Goal: Check status: Check status

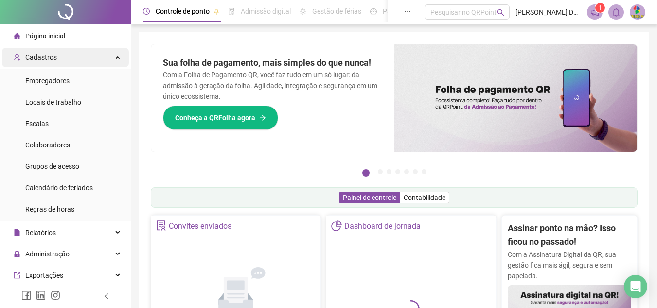
click at [63, 48] on div "Cadastros" at bounding box center [65, 57] width 127 height 19
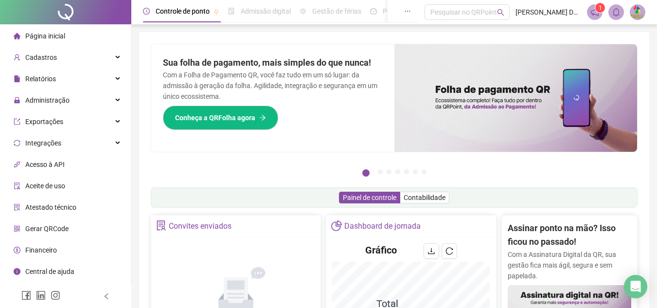
click at [98, 29] on li "Página inicial" at bounding box center [65, 35] width 127 height 19
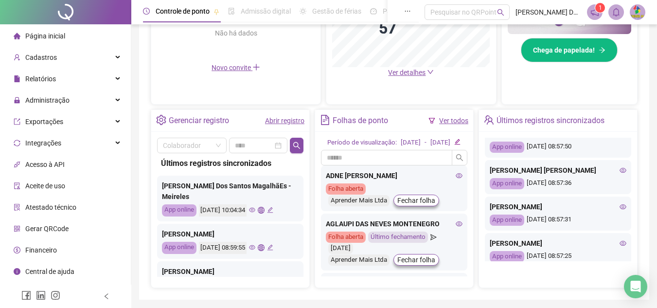
scroll to position [195, 0]
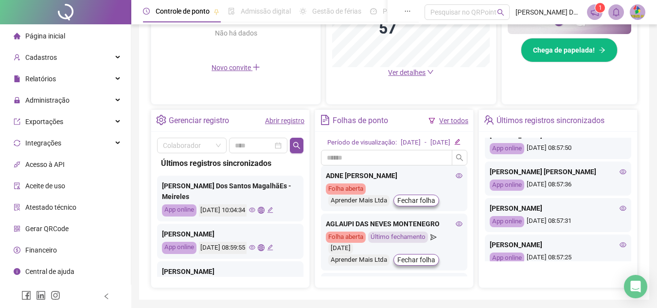
click at [620, 139] on icon "eye" at bounding box center [623, 135] width 7 height 7
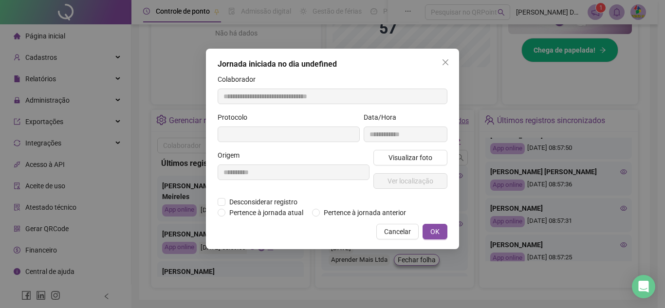
type input "**********"
click at [382, 158] on button "Visualizar foto" at bounding box center [410, 158] width 74 height 16
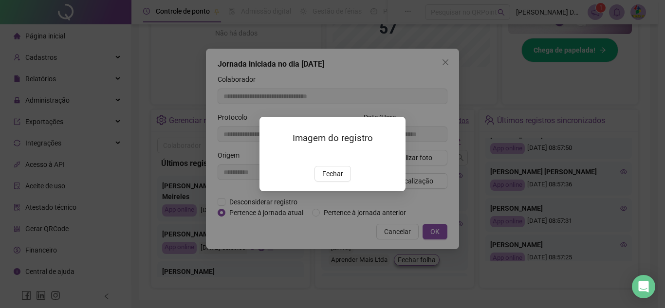
click at [342, 179] on span "Fechar" at bounding box center [332, 173] width 21 height 11
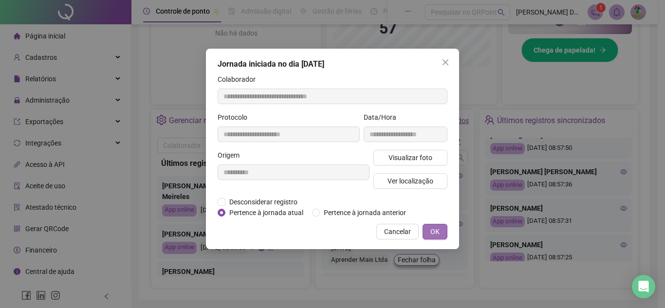
click at [446, 235] on button "OK" at bounding box center [434, 232] width 25 height 16
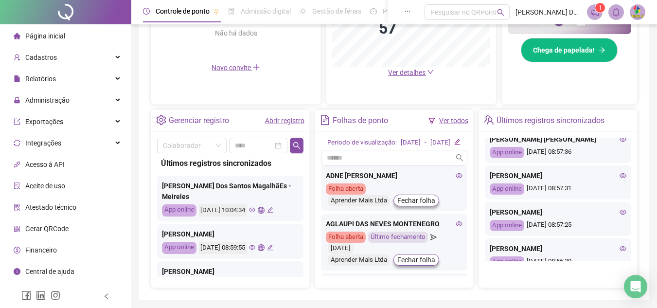
scroll to position [243, 0]
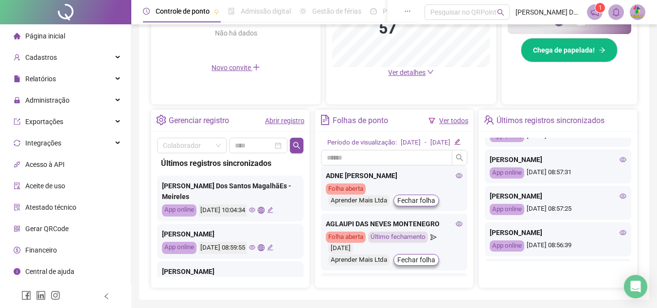
click at [620, 163] on icon "eye" at bounding box center [623, 159] width 7 height 7
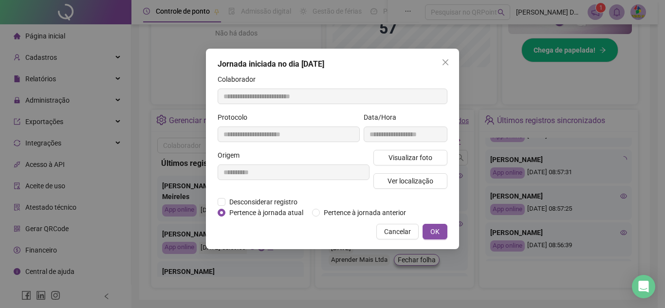
type input "**********"
click at [411, 148] on div "**********" at bounding box center [405, 131] width 88 height 38
click at [419, 156] on span "Visualizar foto" at bounding box center [410, 157] width 44 height 11
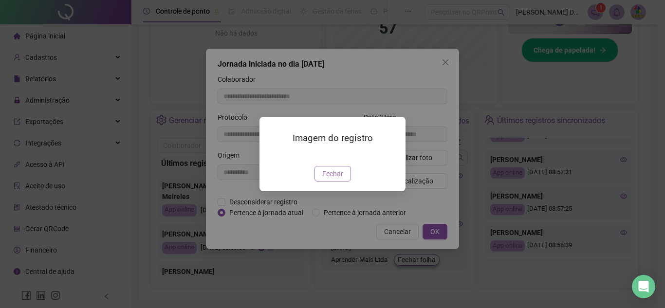
click at [326, 179] on span "Fechar" at bounding box center [332, 173] width 21 height 11
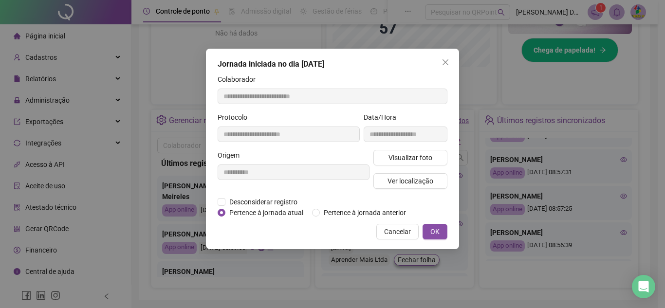
click at [431, 231] on span "OK" at bounding box center [434, 231] width 9 height 11
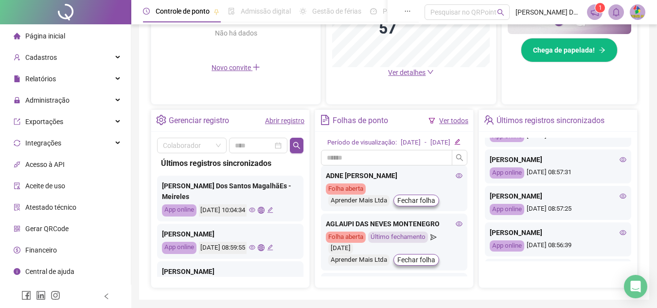
scroll to position [341, 0]
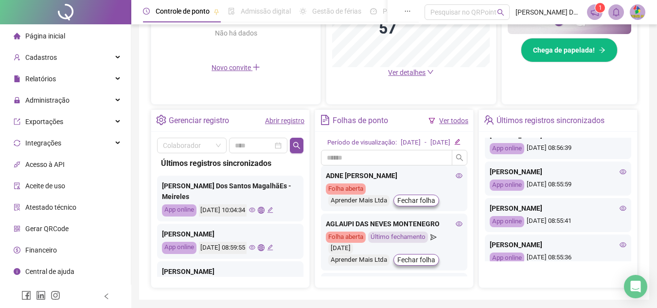
click at [620, 101] on icon "eye" at bounding box center [623, 98] width 7 height 5
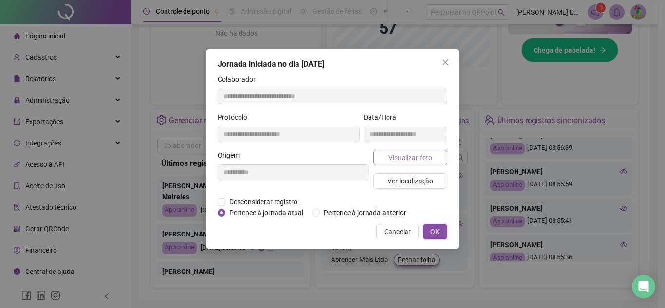
click at [392, 159] on span "Visualizar foto" at bounding box center [410, 157] width 44 height 11
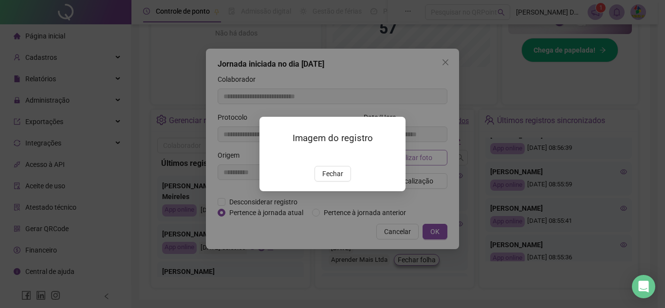
type input "**********"
click at [325, 179] on span "Fechar" at bounding box center [332, 173] width 21 height 11
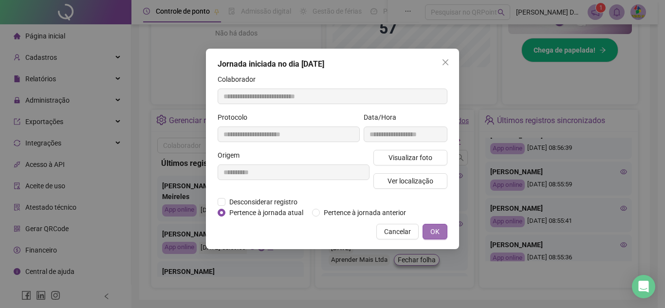
click at [434, 225] on button "OK" at bounding box center [434, 232] width 25 height 16
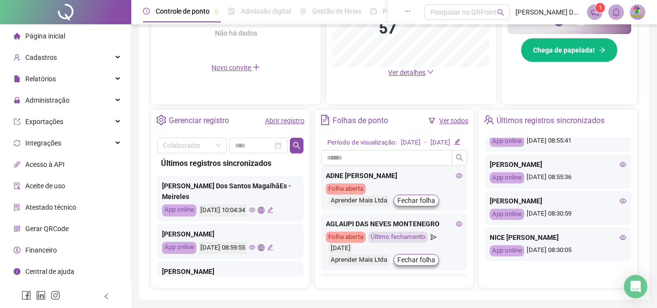
scroll to position [485, 0]
click at [620, 198] on icon "eye" at bounding box center [623, 200] width 7 height 5
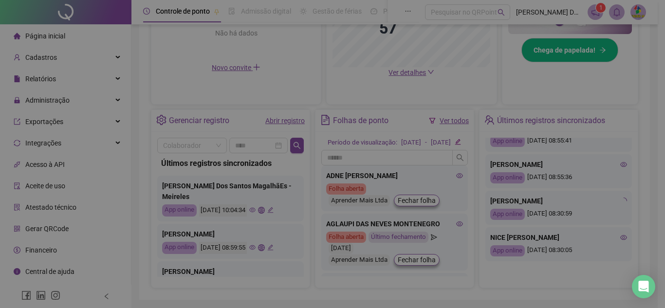
type input "**********"
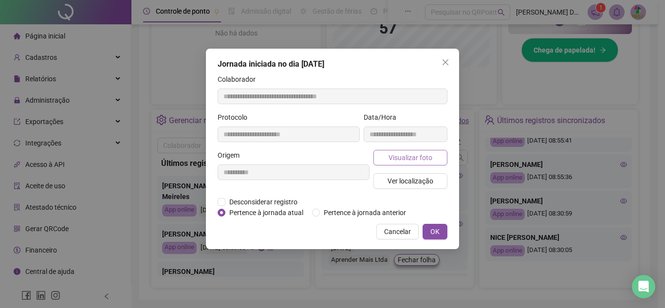
click at [417, 153] on span "Visualizar foto" at bounding box center [410, 157] width 44 height 11
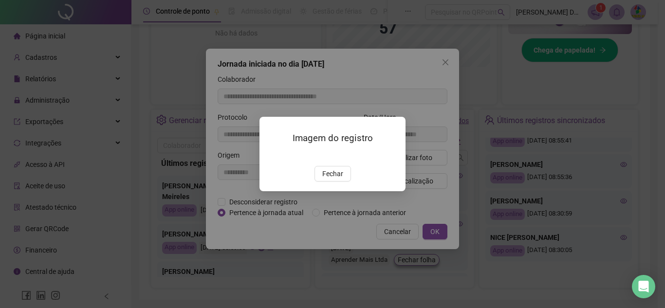
click at [342, 179] on span "Fechar" at bounding box center [332, 173] width 21 height 11
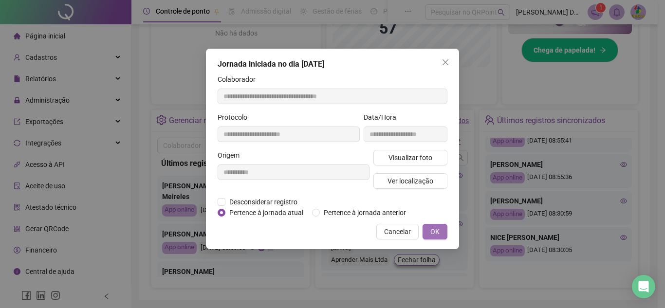
click at [444, 229] on button "OK" at bounding box center [434, 232] width 25 height 16
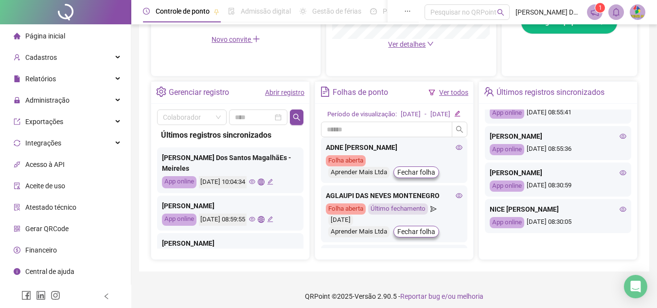
scroll to position [335, 0]
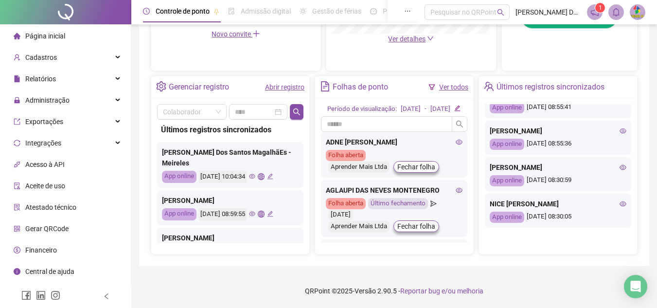
click at [620, 200] on icon "eye" at bounding box center [623, 203] width 7 height 7
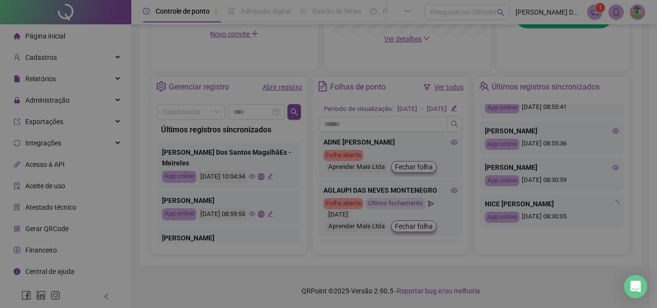
type input "**********"
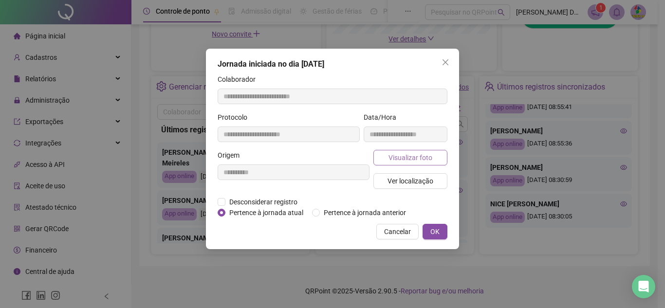
click at [407, 165] on button "Visualizar foto" at bounding box center [410, 158] width 74 height 16
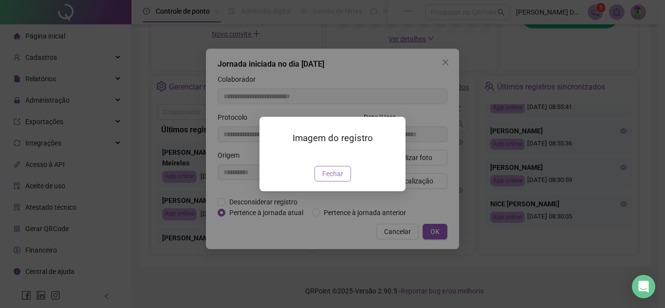
click at [316, 181] on button "Fechar" at bounding box center [332, 174] width 36 height 16
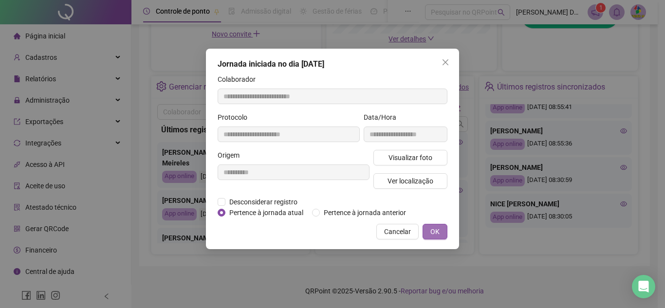
click at [437, 236] on span "OK" at bounding box center [434, 231] width 9 height 11
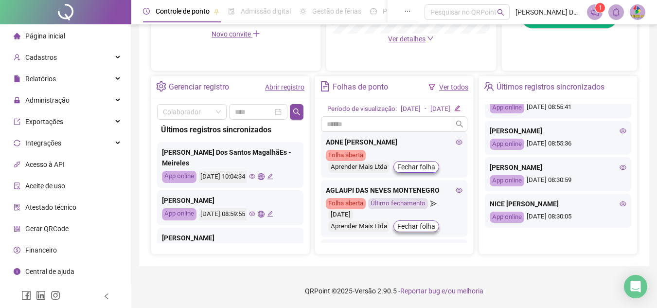
click at [620, 164] on icon "eye" at bounding box center [623, 167] width 7 height 7
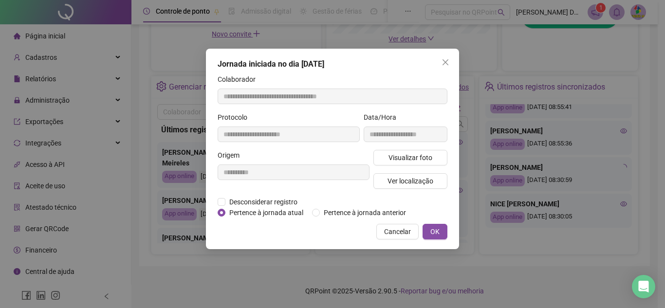
type input "**********"
click at [441, 156] on button "Visualizar foto" at bounding box center [410, 158] width 74 height 16
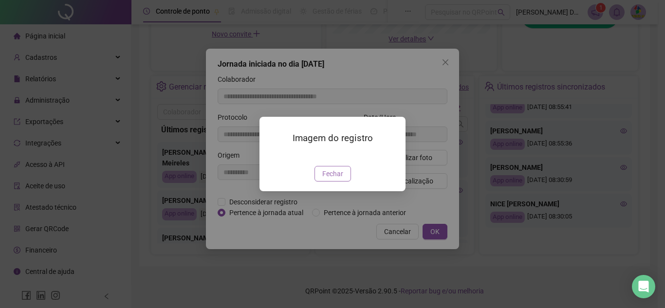
click at [332, 179] on span "Fechar" at bounding box center [332, 173] width 21 height 11
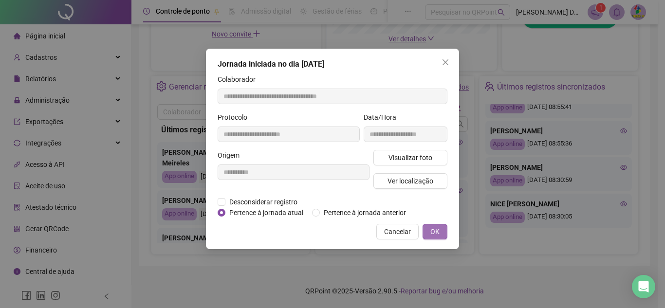
click at [432, 235] on span "OK" at bounding box center [434, 231] width 9 height 11
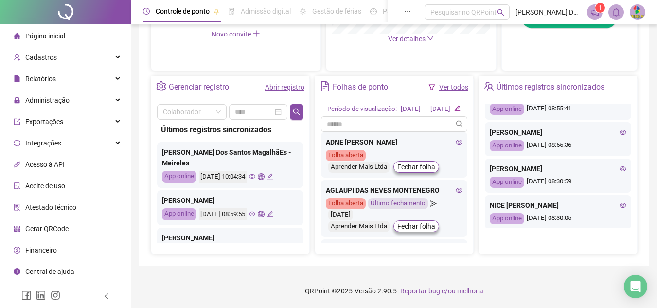
scroll to position [436, 0]
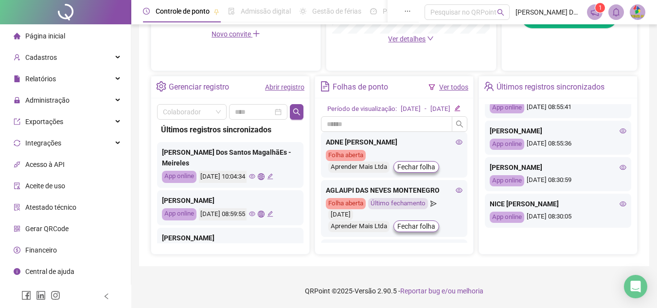
click at [620, 133] on icon "eye" at bounding box center [623, 130] width 7 height 5
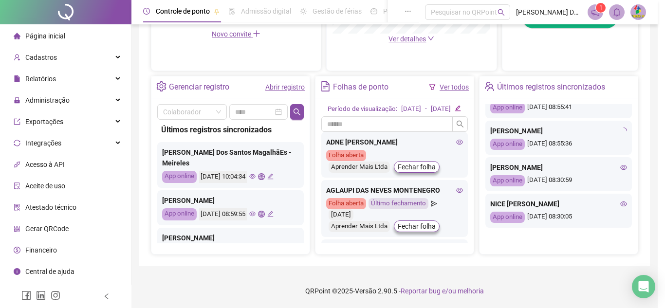
type input "**********"
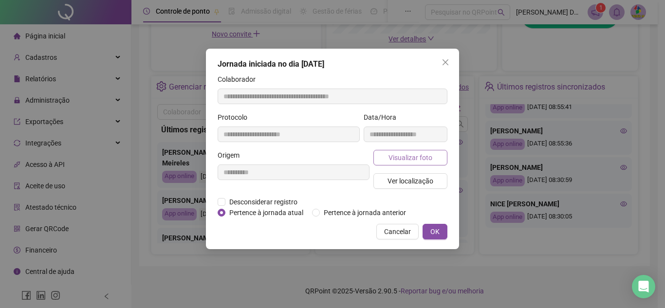
click at [392, 155] on span "Visualizar foto" at bounding box center [410, 157] width 44 height 11
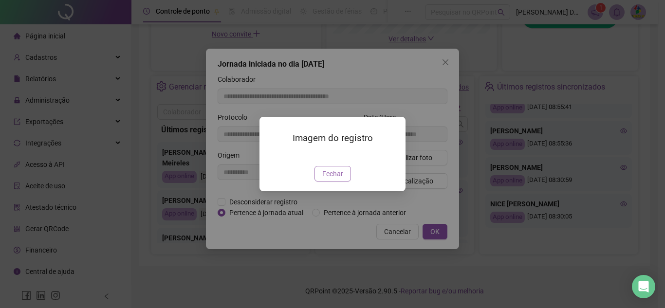
click at [328, 179] on span "Fechar" at bounding box center [332, 173] width 21 height 11
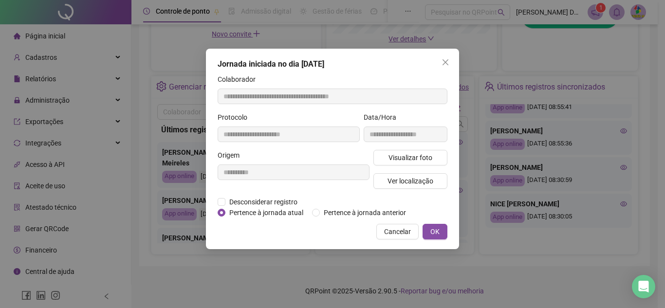
click at [441, 224] on button "OK" at bounding box center [434, 232] width 25 height 16
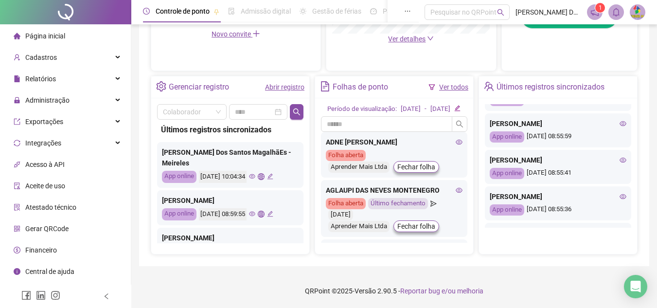
scroll to position [339, 0]
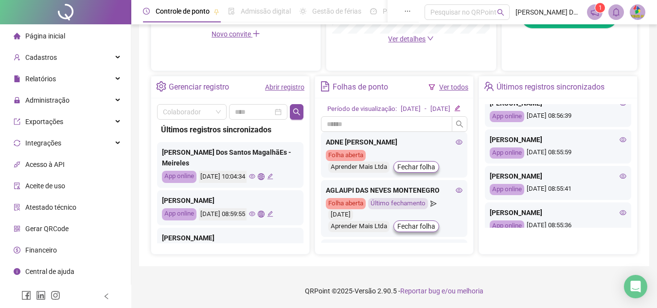
click at [612, 145] on div "[PERSON_NAME]" at bounding box center [558, 139] width 137 height 11
click at [620, 143] on icon "eye" at bounding box center [623, 139] width 7 height 7
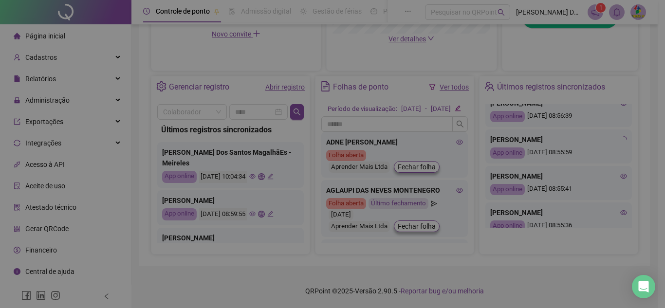
type input "**********"
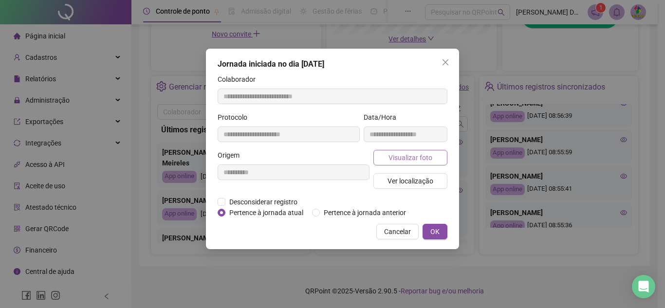
click at [426, 164] on button "Visualizar foto" at bounding box center [410, 158] width 74 height 16
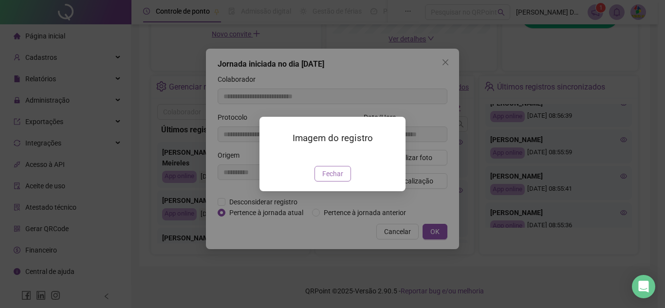
click at [339, 181] on button "Fechar" at bounding box center [332, 174] width 36 height 16
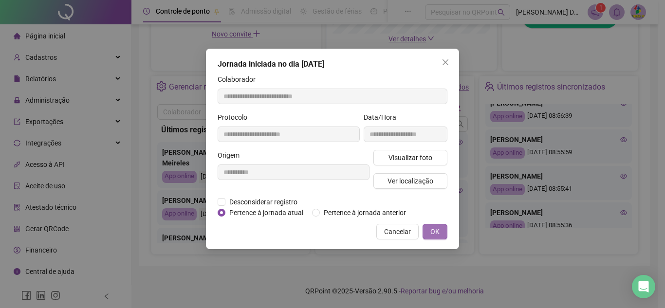
click at [431, 231] on span "OK" at bounding box center [434, 231] width 9 height 11
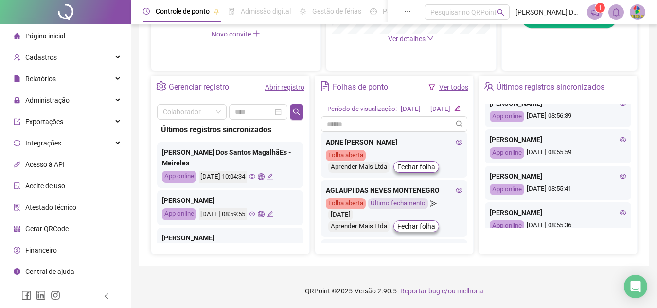
click at [620, 107] on icon "eye" at bounding box center [623, 103] width 7 height 7
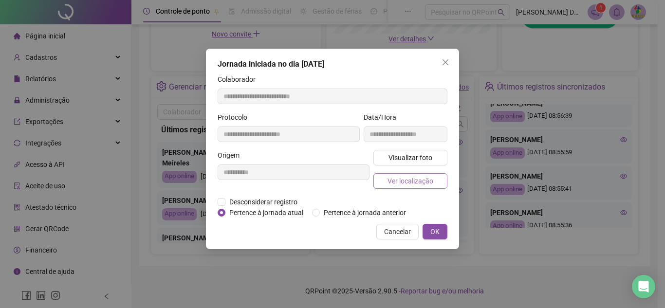
type input "**********"
click at [399, 152] on span "Visualizar foto" at bounding box center [410, 157] width 44 height 11
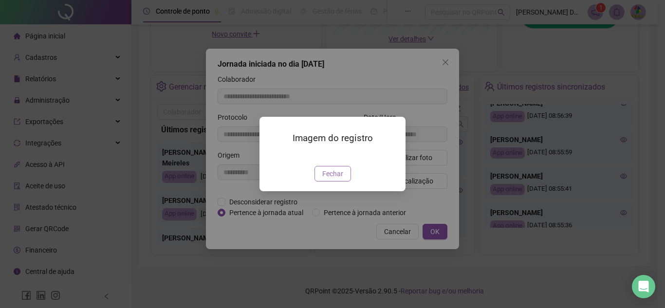
click at [333, 181] on button "Fechar" at bounding box center [332, 174] width 36 height 16
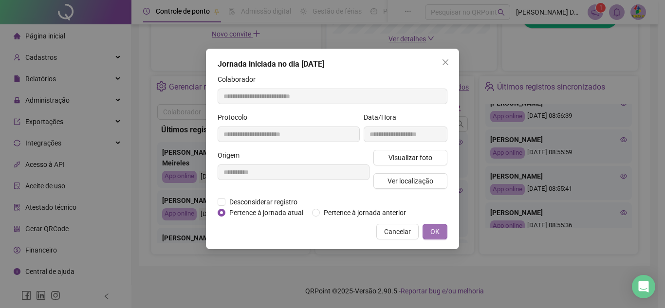
click at [432, 235] on span "OK" at bounding box center [434, 231] width 9 height 11
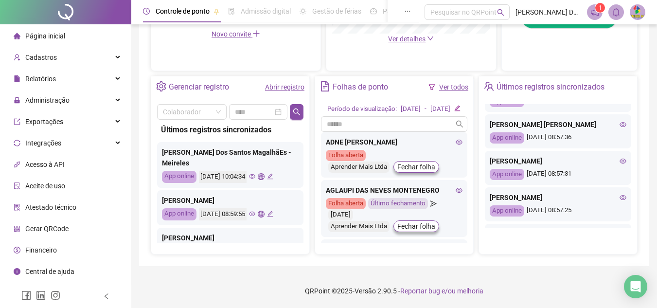
scroll to position [193, 0]
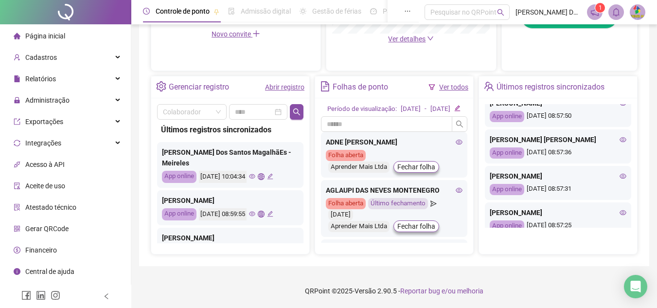
click at [620, 142] on icon "eye" at bounding box center [623, 139] width 7 height 5
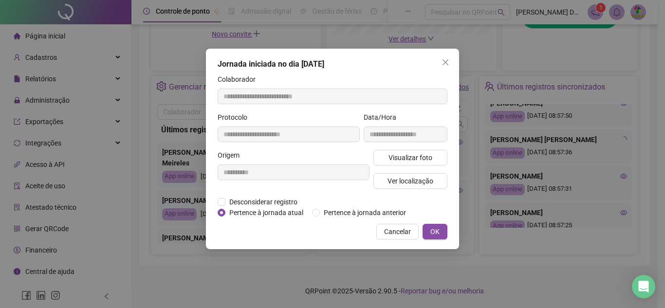
type input "**********"
click at [432, 164] on button "Visualizar foto" at bounding box center [410, 158] width 74 height 16
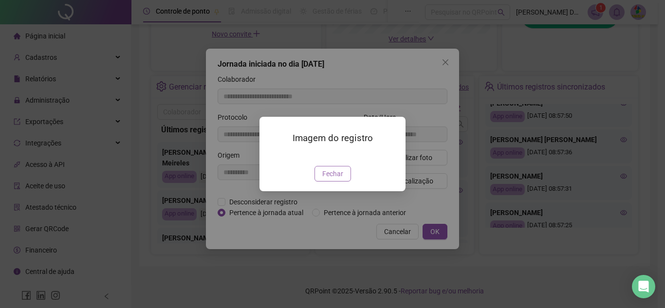
click at [331, 179] on span "Fechar" at bounding box center [332, 173] width 21 height 11
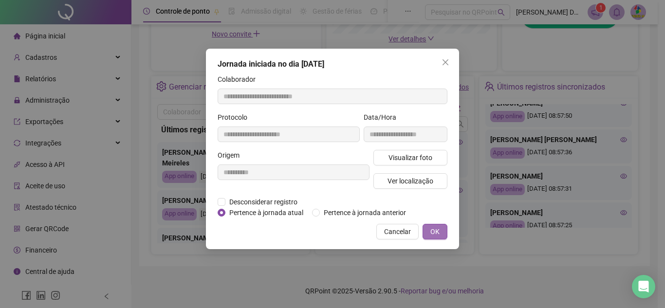
click at [442, 231] on button "OK" at bounding box center [434, 232] width 25 height 16
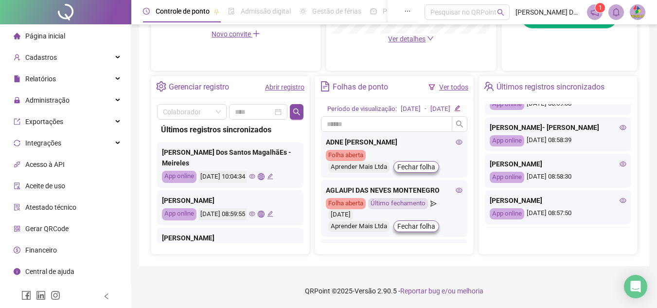
scroll to position [47, 0]
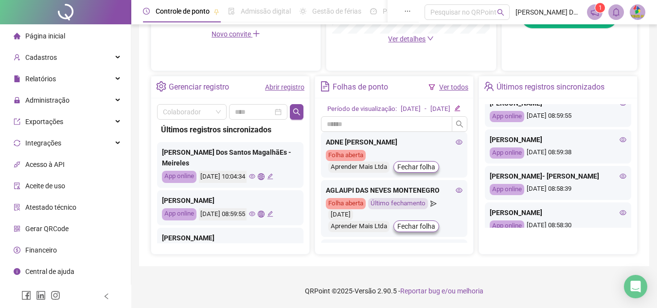
click at [620, 138] on icon "eye" at bounding box center [623, 139] width 7 height 7
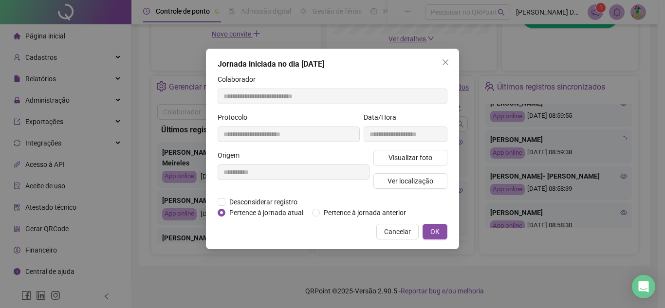
type input "**********"
click at [387, 162] on button "Visualizar foto" at bounding box center [410, 158] width 74 height 16
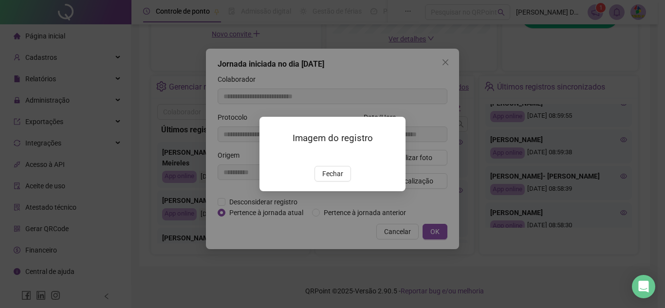
click at [325, 191] on div "Imagem do registro Fechar" at bounding box center [332, 154] width 146 height 74
click at [330, 179] on span "Fechar" at bounding box center [332, 173] width 21 height 11
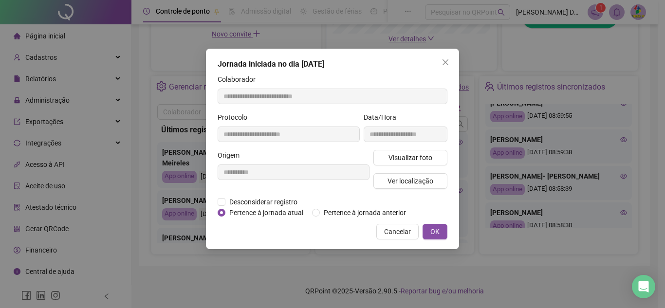
click at [439, 242] on div "**********" at bounding box center [332, 149] width 253 height 200
click at [439, 237] on button "OK" at bounding box center [434, 232] width 25 height 16
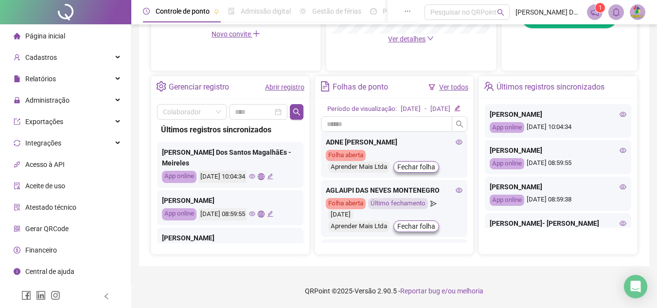
scroll to position [287, 0]
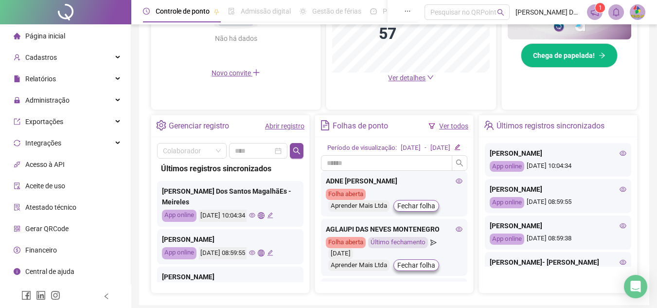
click at [620, 157] on icon "eye" at bounding box center [623, 153] width 7 height 7
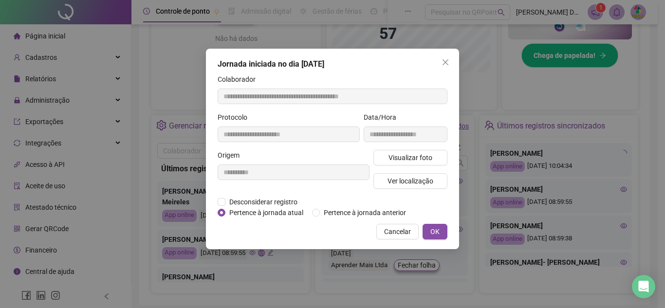
type input "**********"
click at [436, 162] on button "Visualizar foto" at bounding box center [410, 158] width 74 height 16
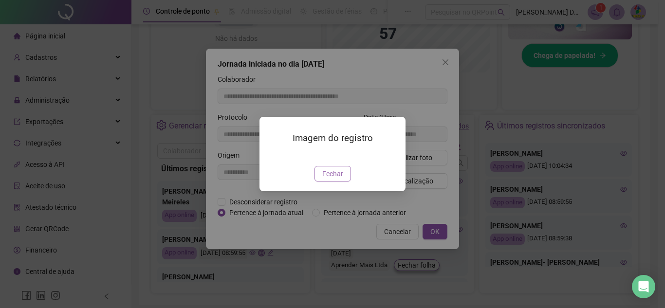
click at [337, 179] on span "Fechar" at bounding box center [332, 173] width 21 height 11
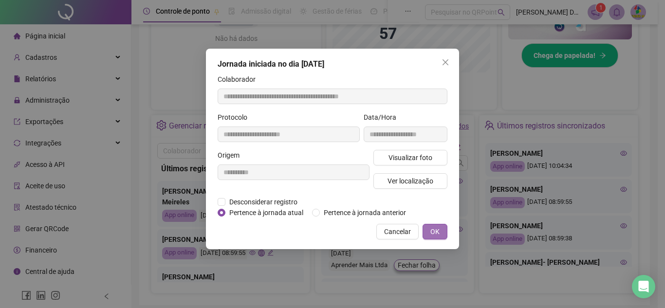
click at [435, 235] on span "OK" at bounding box center [434, 231] width 9 height 11
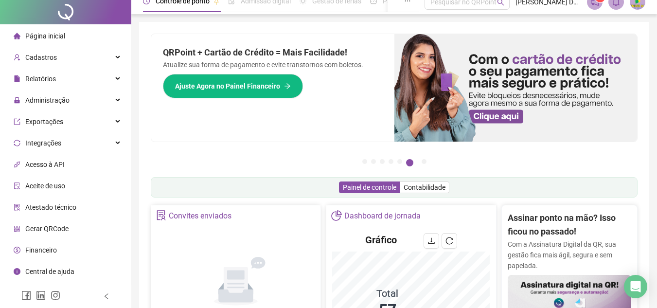
scroll to position [0, 0]
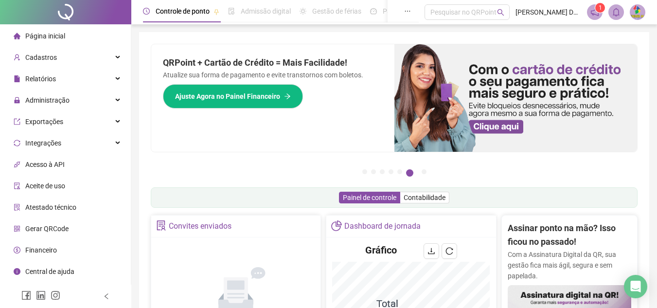
click at [55, 30] on div "Página inicial" at bounding box center [40, 35] width 52 height 19
